Goal: Information Seeking & Learning: Learn about a topic

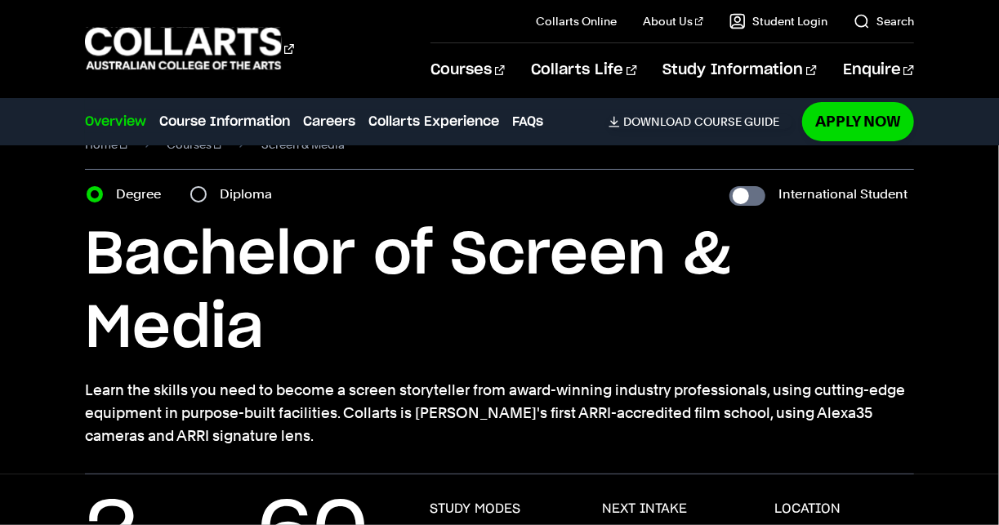
scroll to position [31, 0]
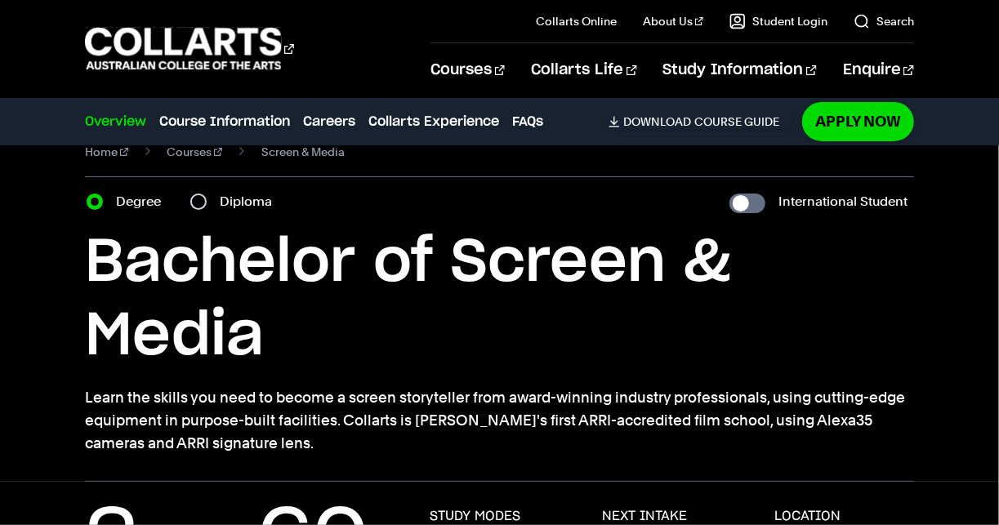
click at [240, 211] on label "Diploma" at bounding box center [251, 201] width 62 height 23
click at [207, 210] on input "Diploma" at bounding box center [198, 202] width 16 height 16
radio input "true"
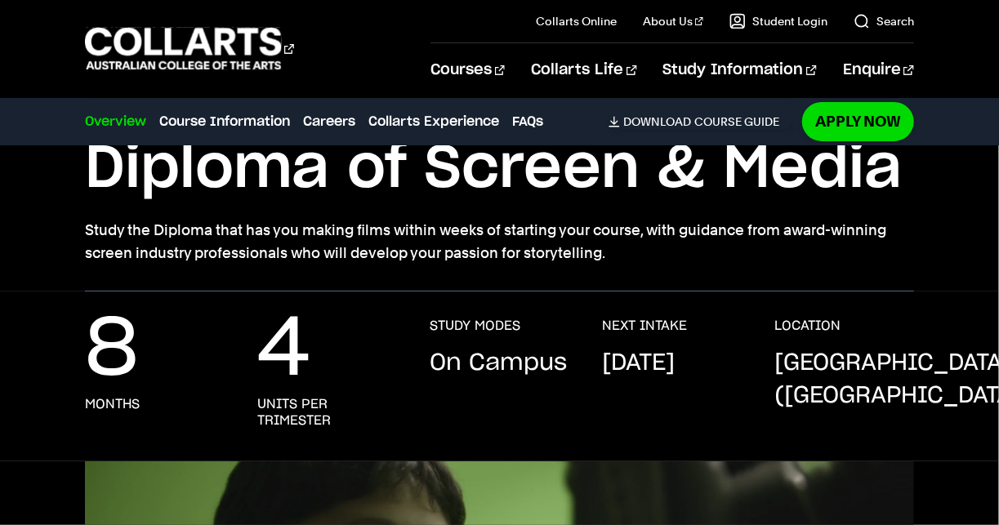
scroll to position [127, 0]
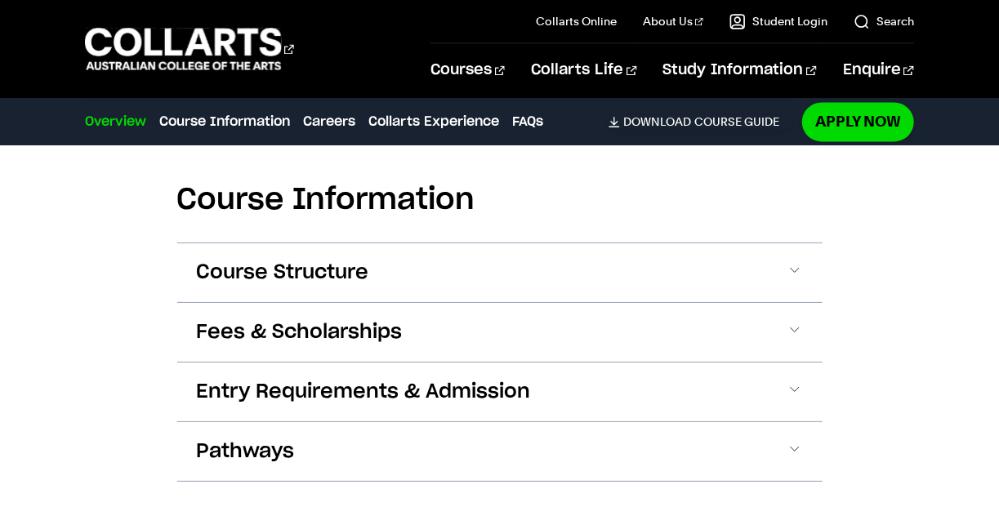
click at [797, 273] on span at bounding box center [795, 272] width 16 height 21
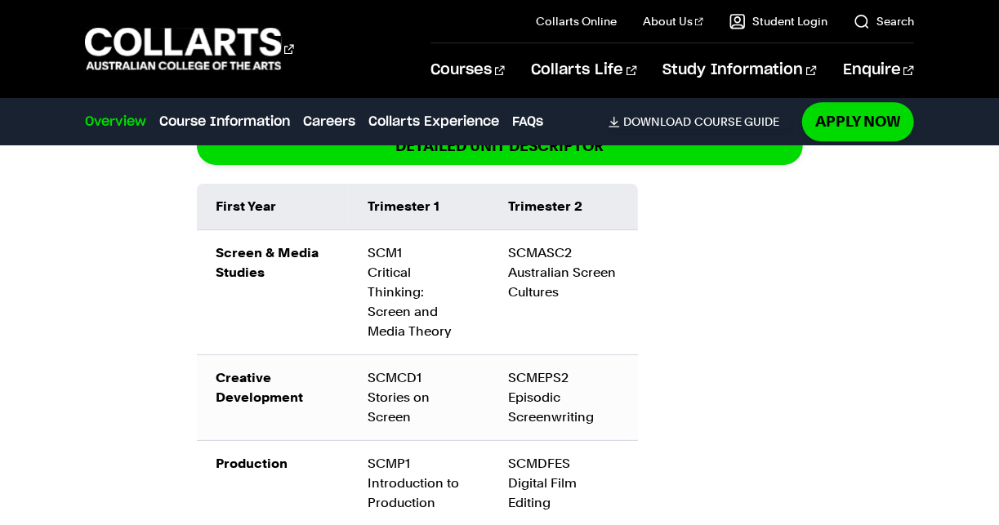
scroll to position [1882, 0]
click at [824, 387] on div "Course Information Course Structure Diploma of Screen & Media The Diploma can b…" at bounding box center [499, 388] width 999 height 1220
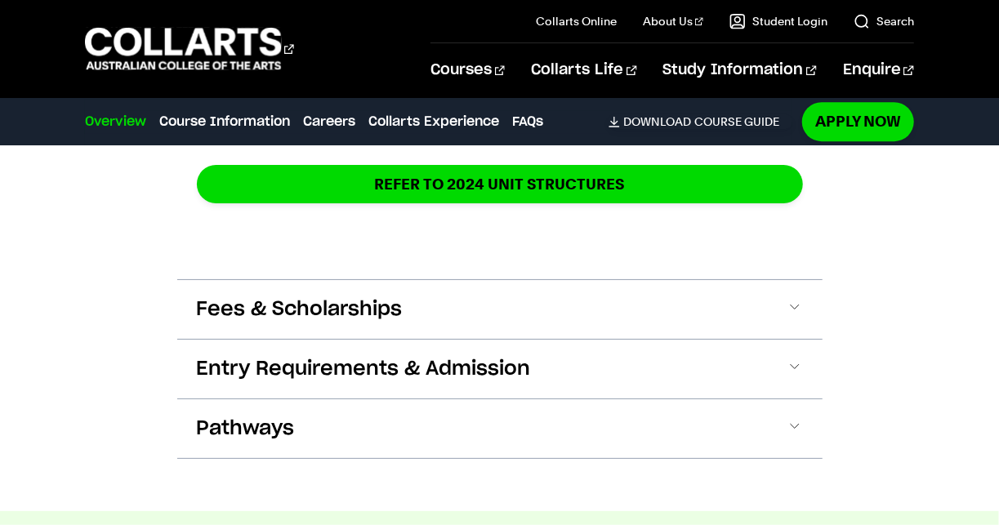
scroll to position [2368, 0]
click at [477, 287] on button "Fees & Scholarships" at bounding box center [499, 309] width 645 height 59
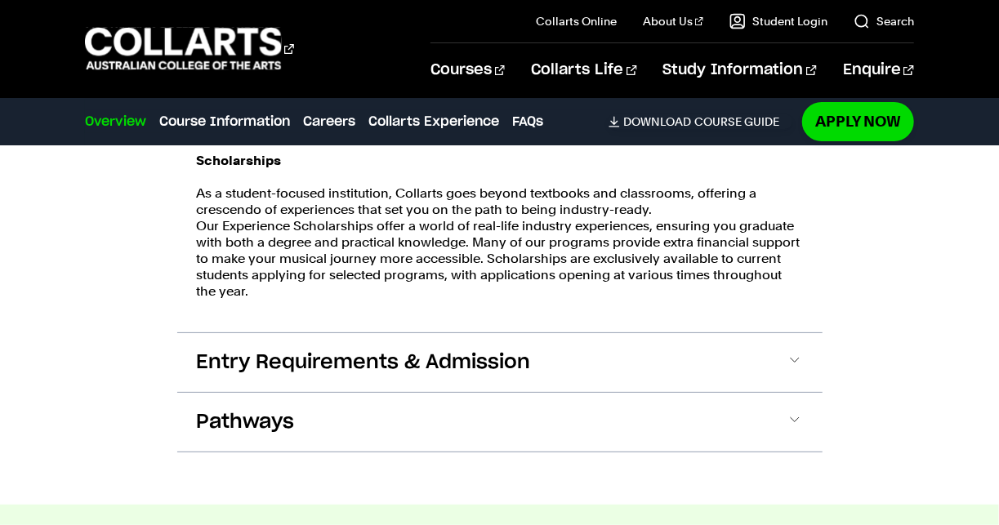
scroll to position [2940, 0]
